Goal: Information Seeking & Learning: Find specific fact

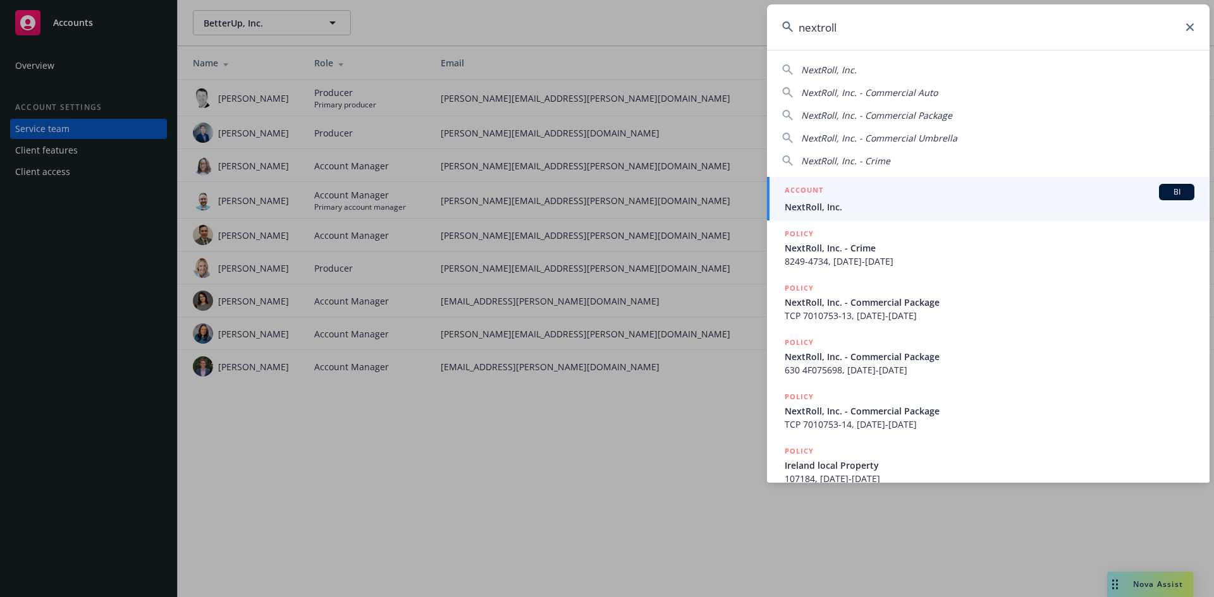
type input "nextroll"
click at [1148, 188] on div "ACCOUNT BI" at bounding box center [989, 192] width 410 height 16
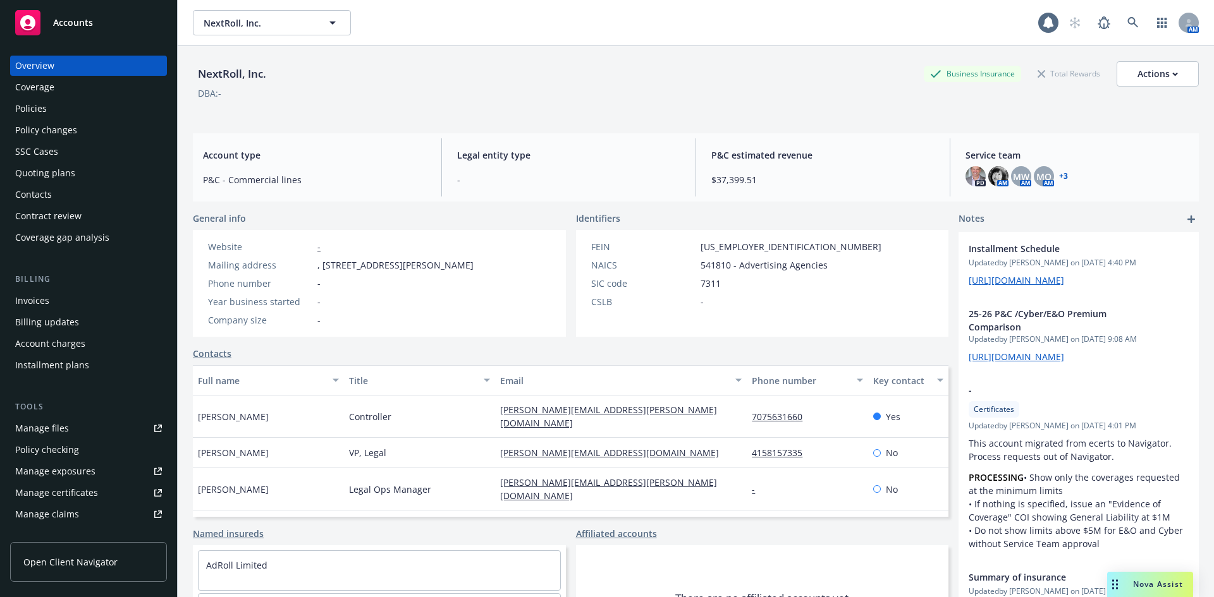
click at [1061, 174] on div "PD AM MW AM MQ AM + 3" at bounding box center [1076, 176] width 223 height 20
click at [1059, 176] on link "+ 3" at bounding box center [1063, 177] width 9 height 8
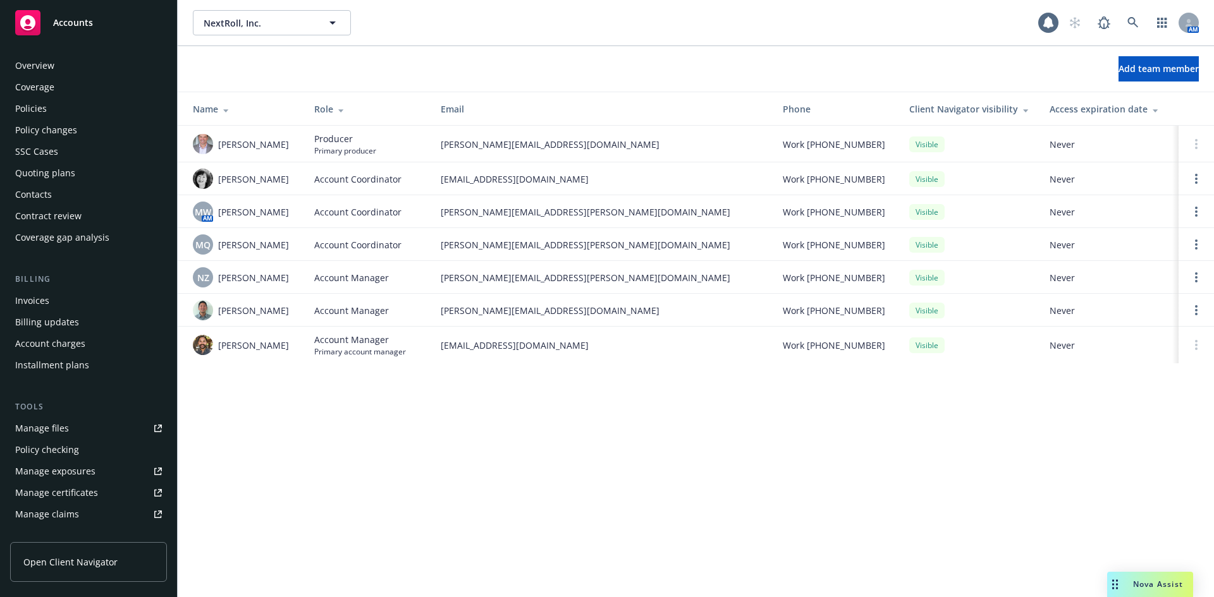
click at [63, 116] on div "Policies" at bounding box center [88, 109] width 147 height 20
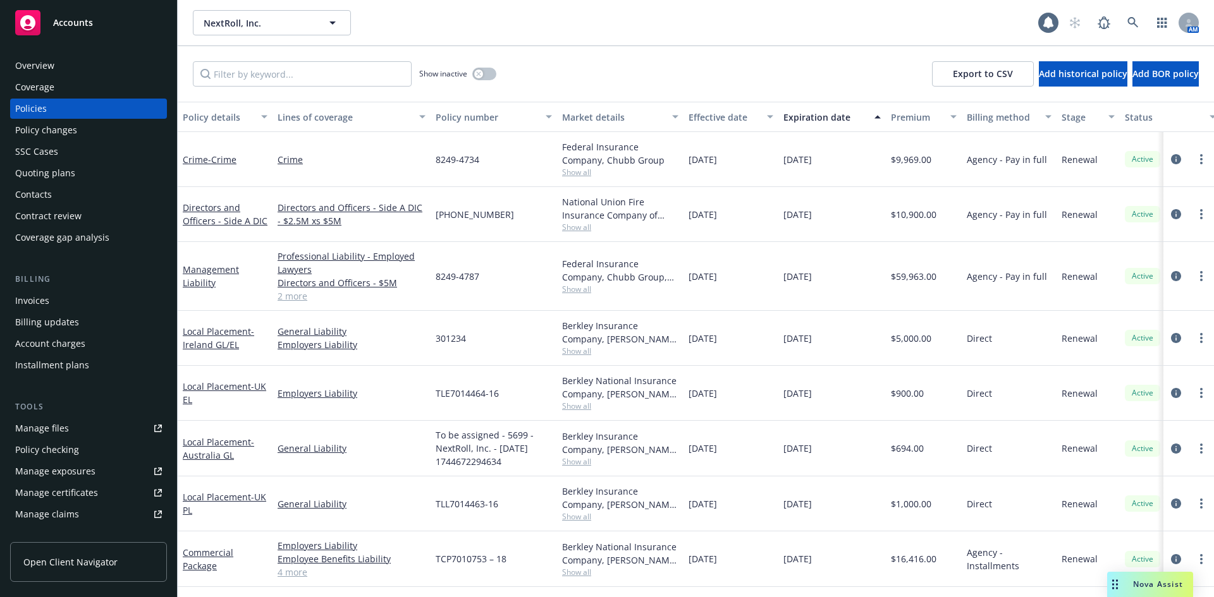
click at [52, 74] on div "Overview" at bounding box center [34, 66] width 39 height 20
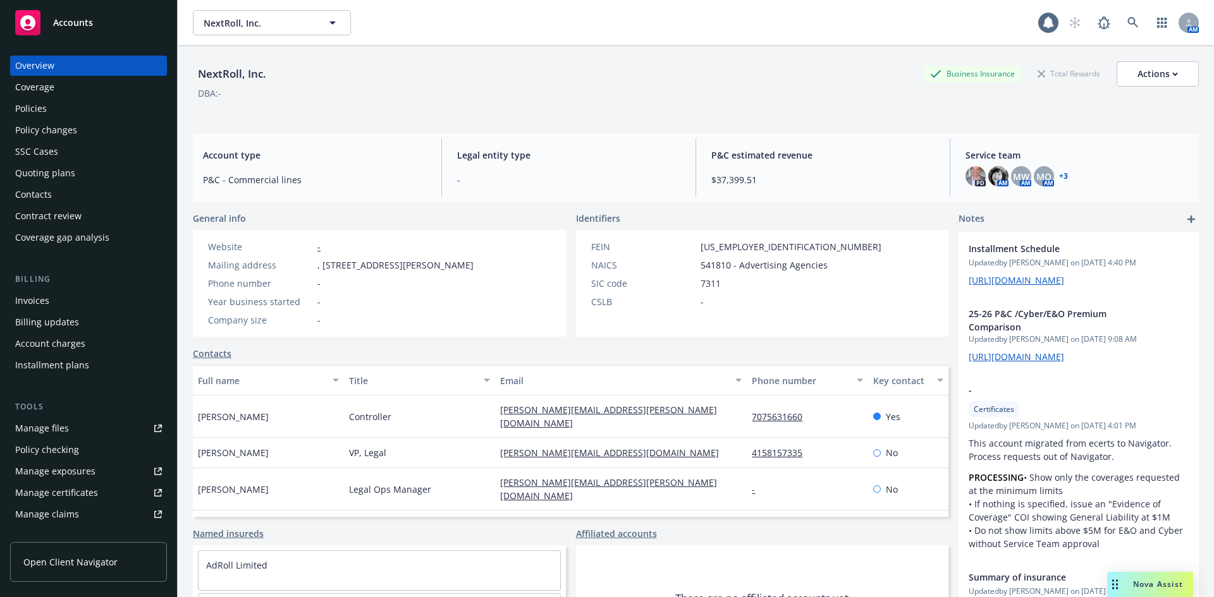
click at [35, 113] on div "Policies" at bounding box center [31, 109] width 32 height 20
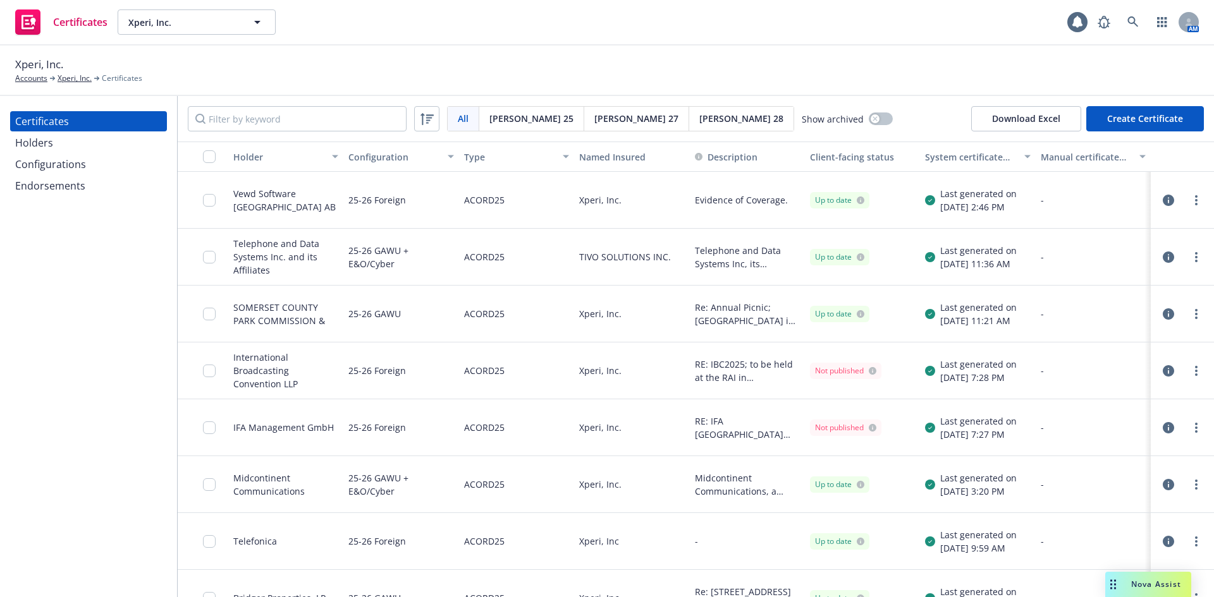
drag, startPoint x: 544, startPoint y: 61, endPoint x: 532, endPoint y: 61, distance: 12.0
click at [544, 61] on div "Xperi, Inc. Accounts Xperi, Inc. Certificates" at bounding box center [606, 70] width 1183 height 28
click at [318, 72] on div "Xperi, Inc. Accounts Xperi, Inc. Certificates" at bounding box center [606, 70] width 1183 height 28
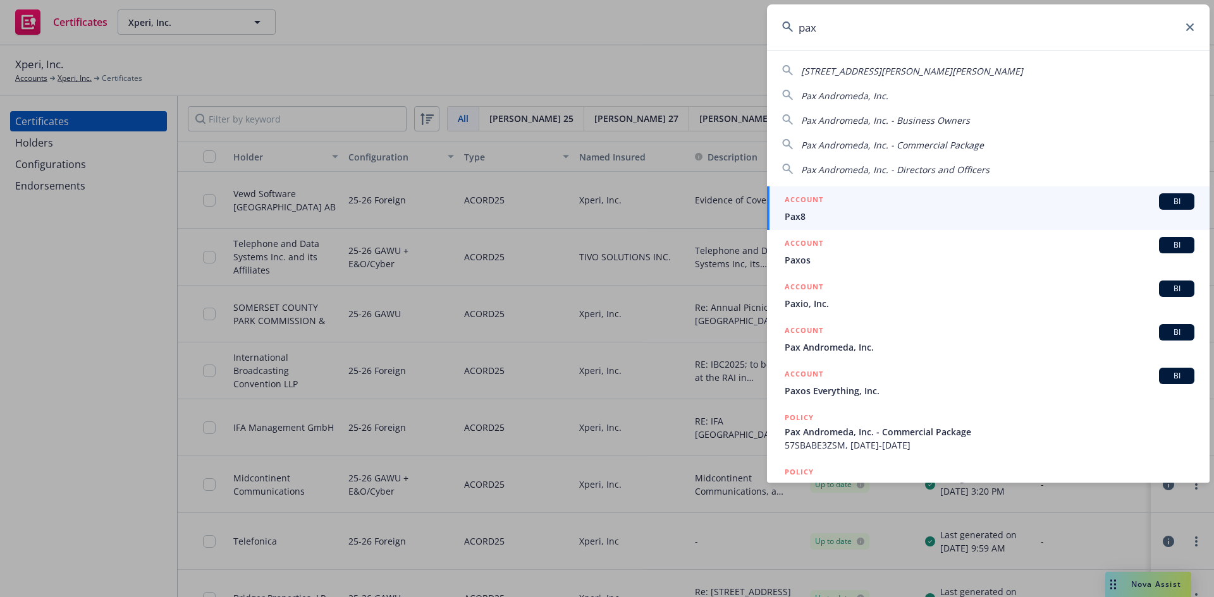
type input "pax"
click at [1174, 203] on span "BI" at bounding box center [1176, 201] width 25 height 11
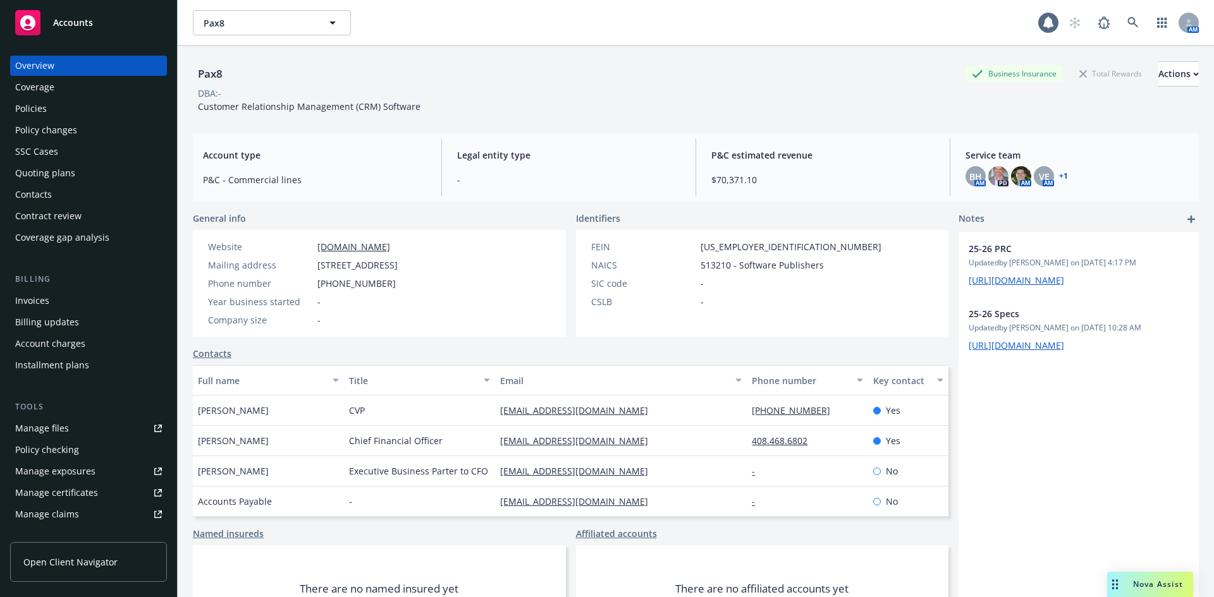
click at [46, 112] on div "Policies" at bounding box center [31, 109] width 32 height 20
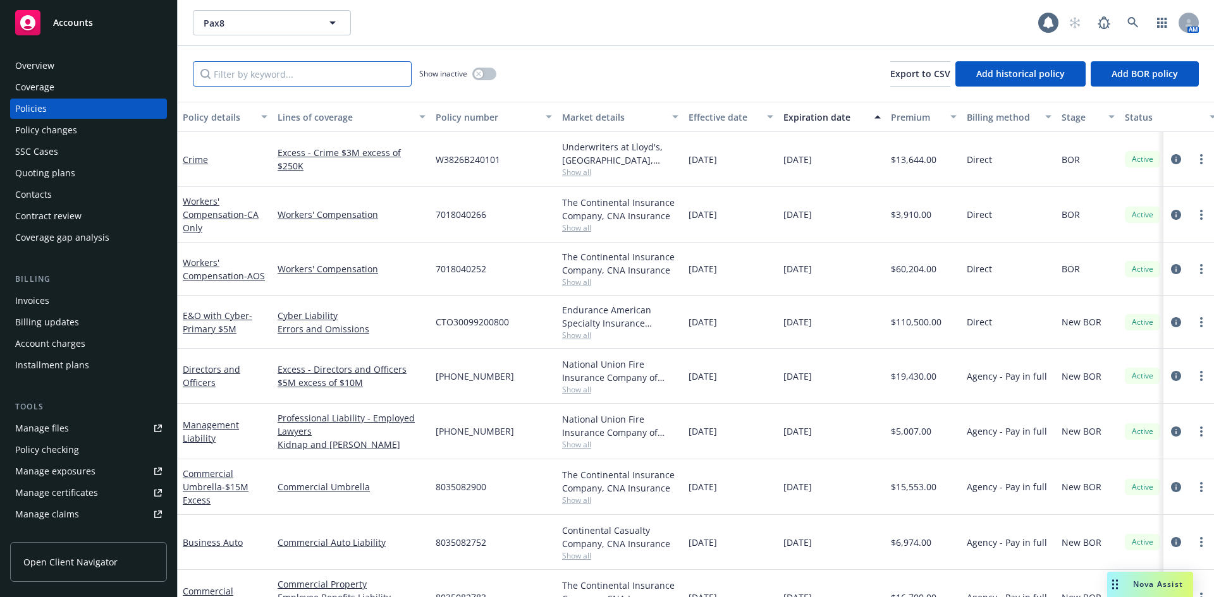
click at [312, 82] on input "Filter by keyword..." at bounding box center [302, 73] width 219 height 25
type input "bta"
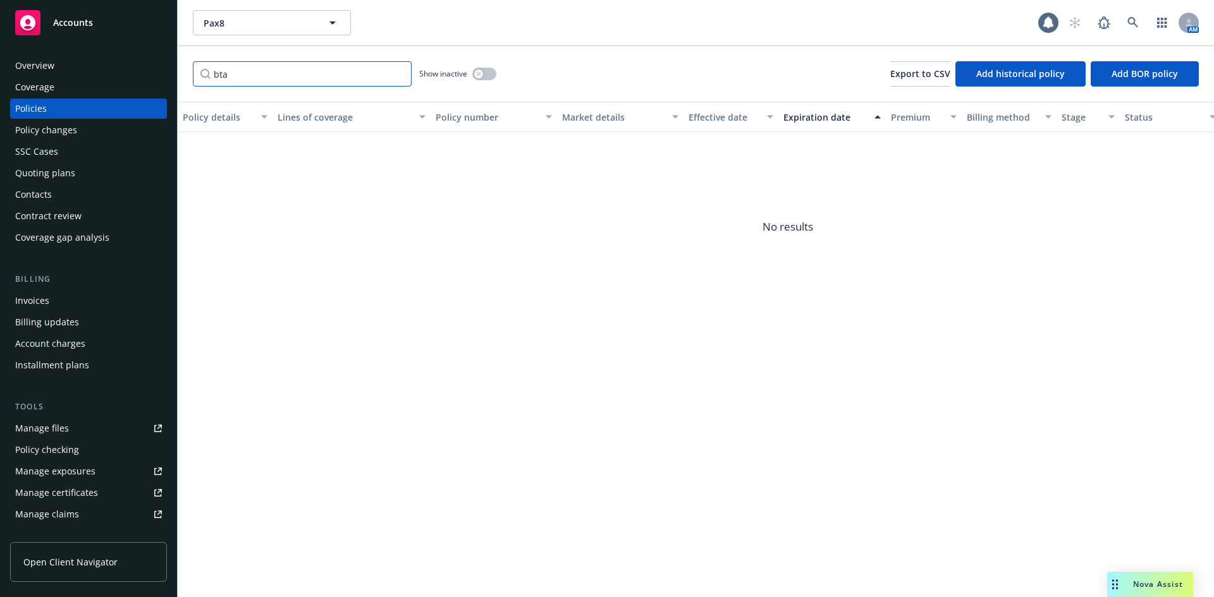
drag, startPoint x: 268, startPoint y: 83, endPoint x: 133, endPoint y: 91, distance: 134.9
click at [133, 91] on div "Accounts Overview Coverage Policies Policy changes SSC Cases Quoting plans Cont…" at bounding box center [607, 298] width 1214 height 597
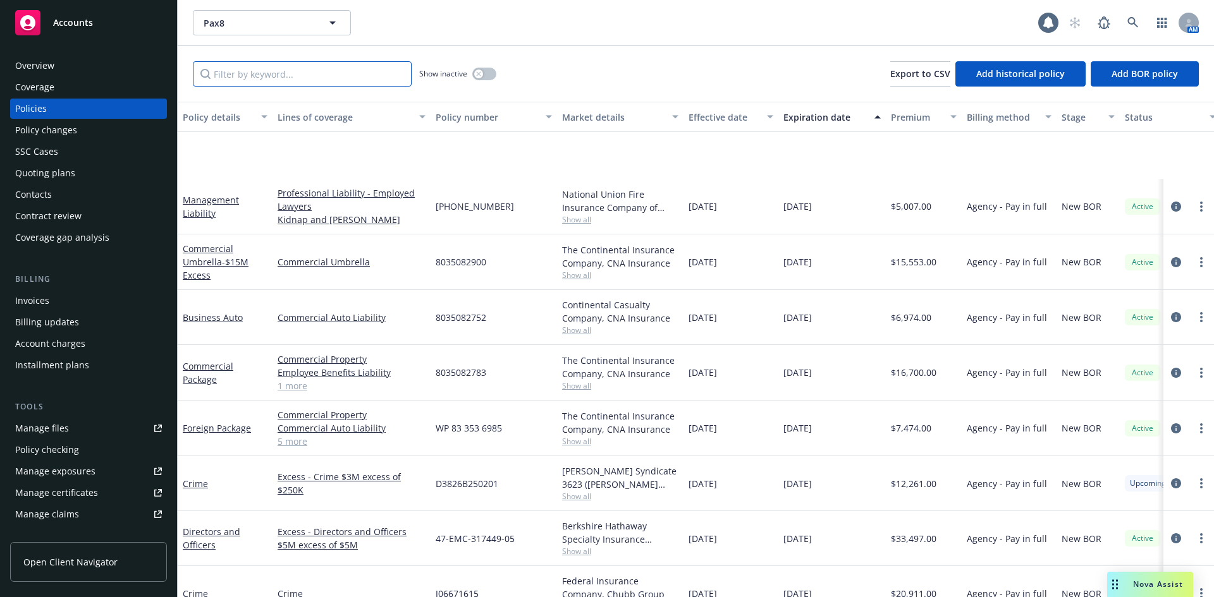
scroll to position [348, 0]
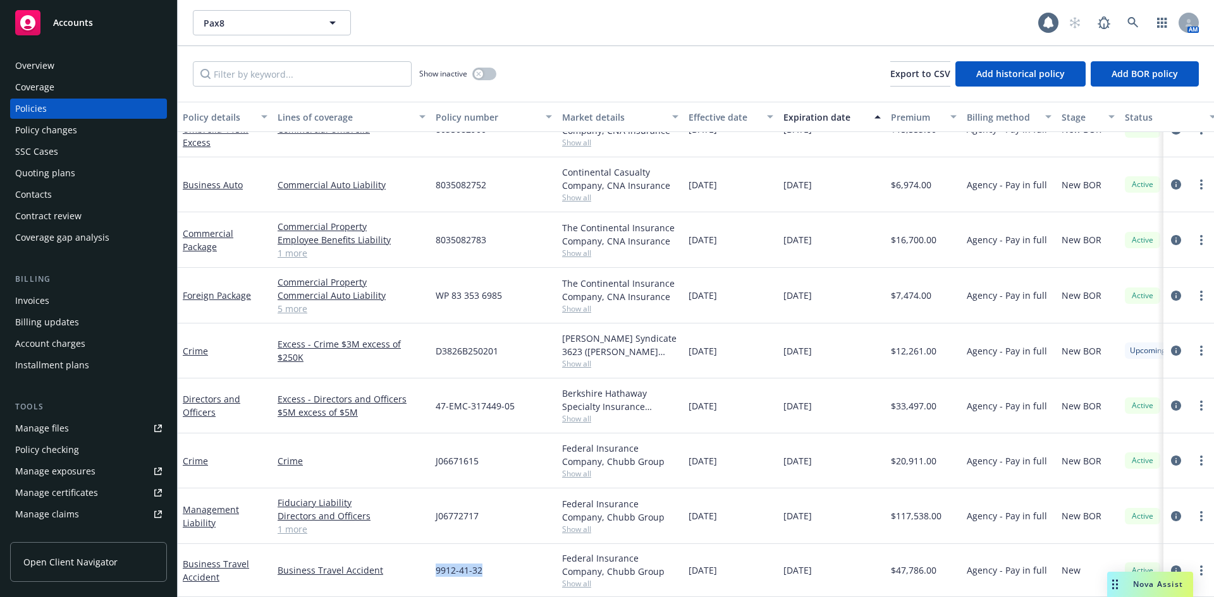
drag, startPoint x: 495, startPoint y: 565, endPoint x: 426, endPoint y: 564, distance: 68.9
click at [426, 564] on div "Business Travel Accident Business Travel Accident 9912-41-32 Federal Insurance …" at bounding box center [788, 570] width 1220 height 53
copy div "9912-41-32"
click at [61, 343] on div "Account charges" at bounding box center [50, 344] width 70 height 20
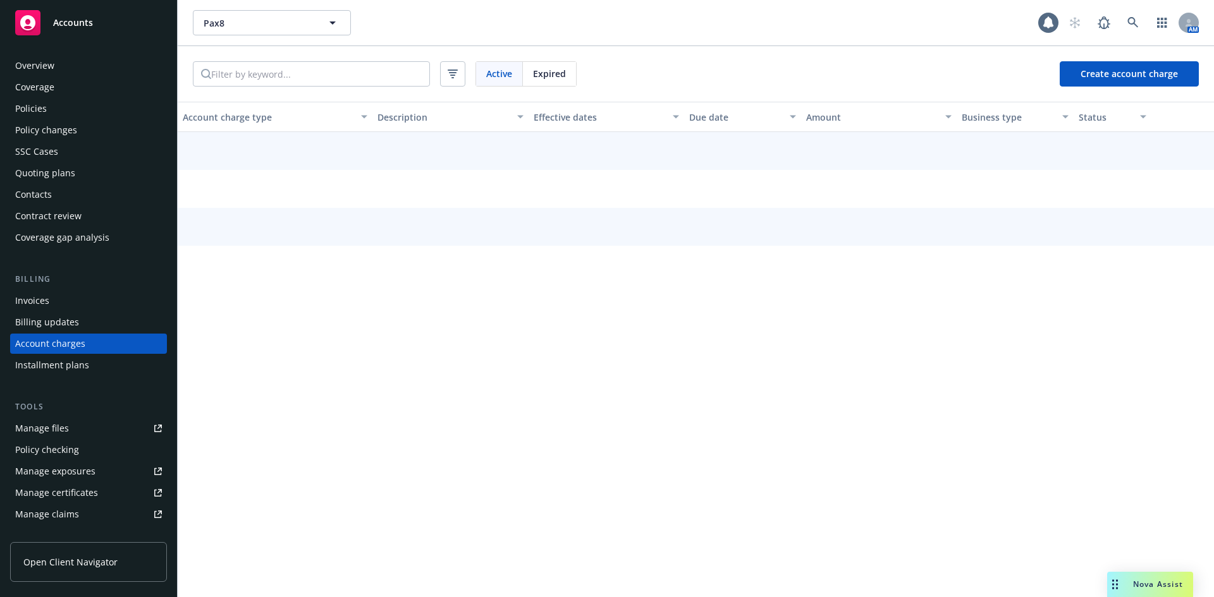
scroll to position [25, 0]
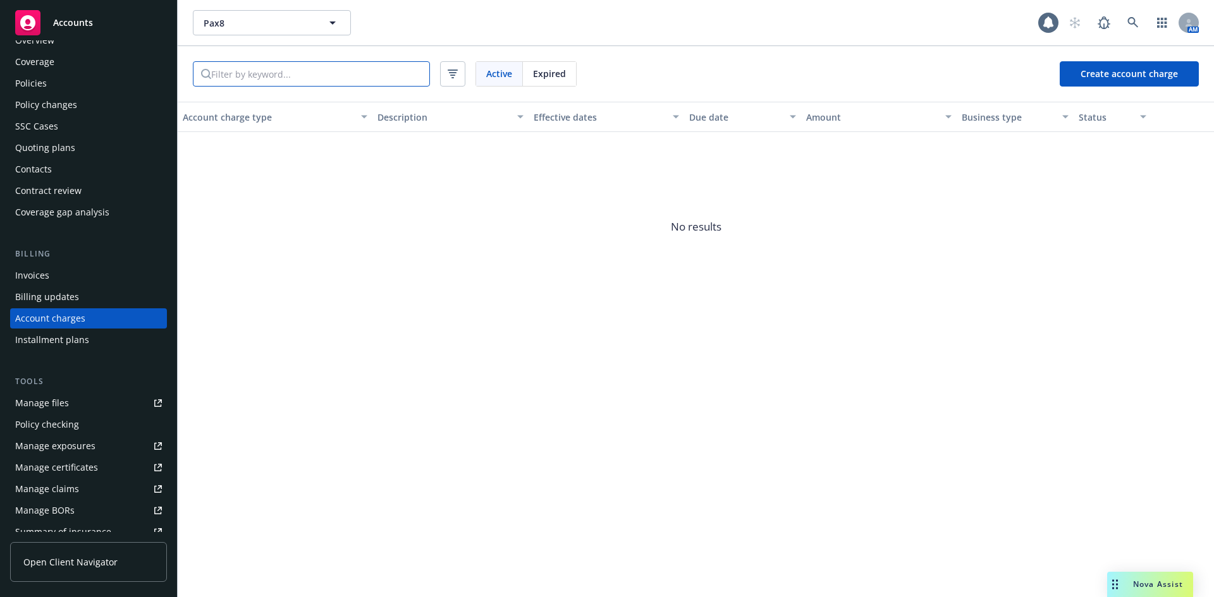
click at [289, 76] on input "search" at bounding box center [320, 74] width 218 height 24
click at [291, 75] on input "e" at bounding box center [320, 74] width 218 height 24
type input "e"
click at [45, 85] on div "Policies" at bounding box center [31, 83] width 32 height 20
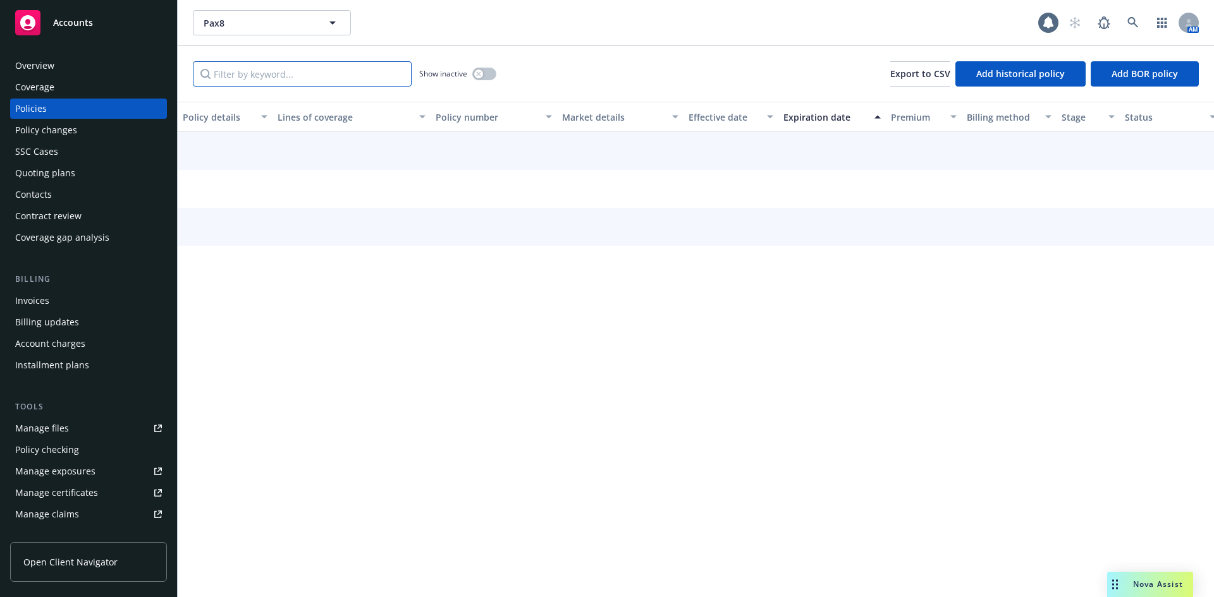
click at [301, 73] on input "Filter by keyword..." at bounding box center [302, 73] width 219 height 25
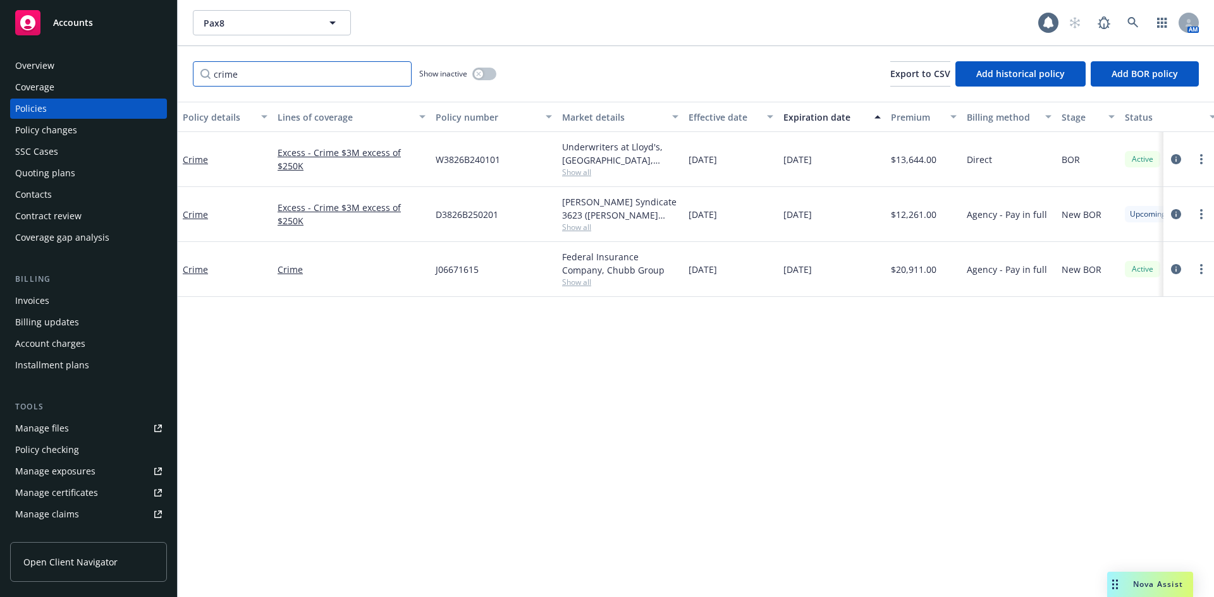
type input "crime"
click at [804, 159] on span "10/26/2025" at bounding box center [797, 159] width 28 height 13
click at [1180, 266] on icon "circleInformation" at bounding box center [1176, 269] width 10 height 10
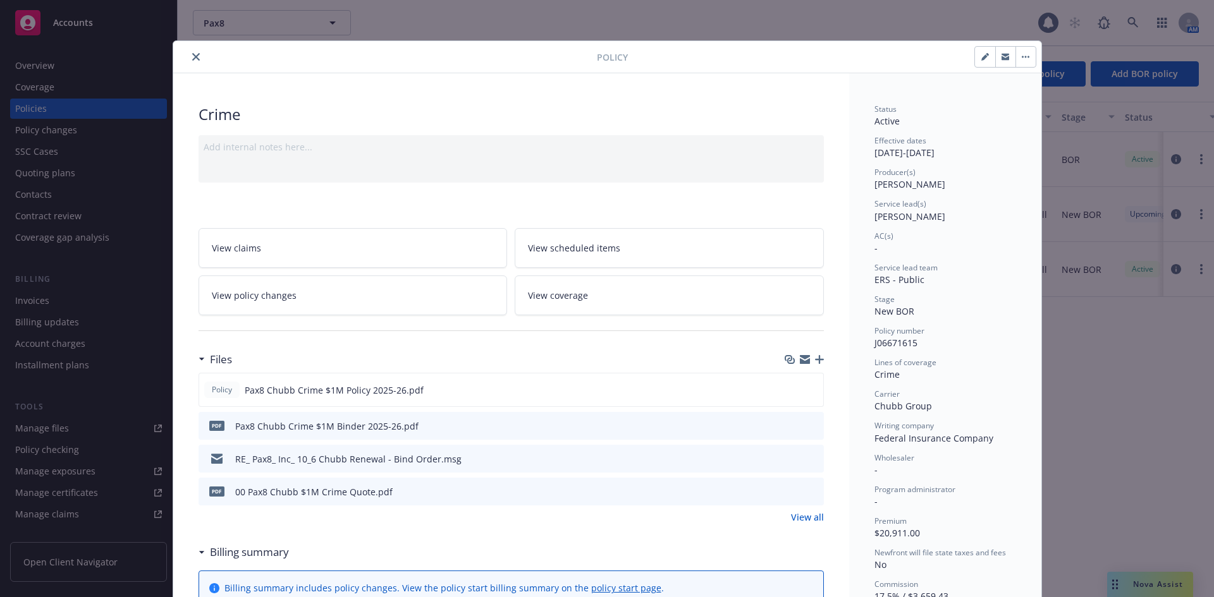
scroll to position [147, 0]
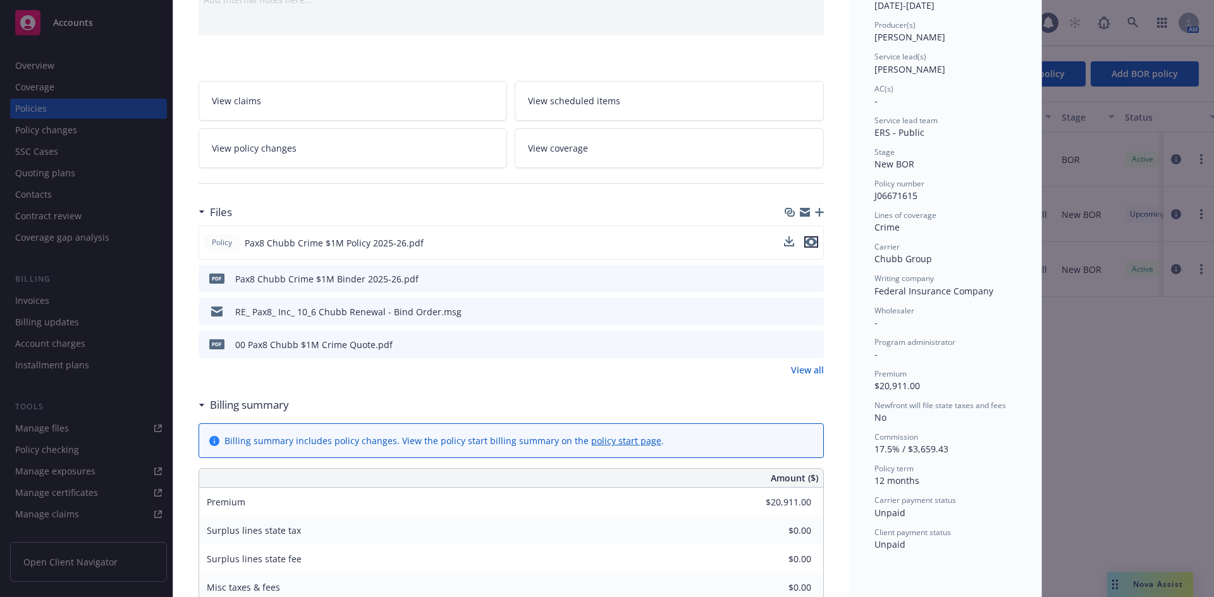
click at [808, 240] on icon "preview file" at bounding box center [810, 242] width 11 height 9
